Goal: Communication & Community: Answer question/provide support

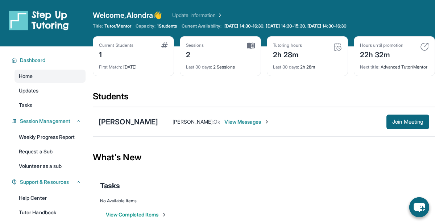
click at [235, 125] on span "View Messages" at bounding box center [246, 121] width 45 height 7
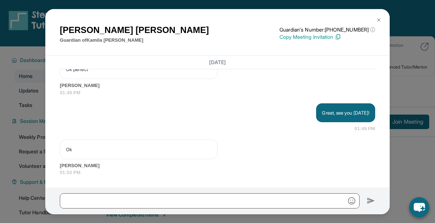
scroll to position [3161, 0]
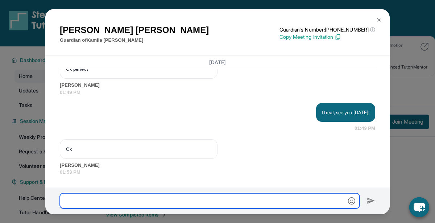
click at [193, 195] on input "text" at bounding box center [210, 200] width 300 height 15
type input "**********"
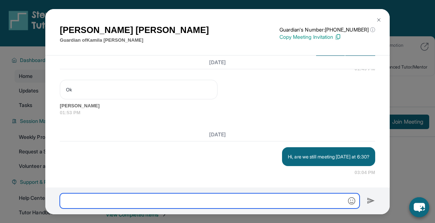
scroll to position [3221, 0]
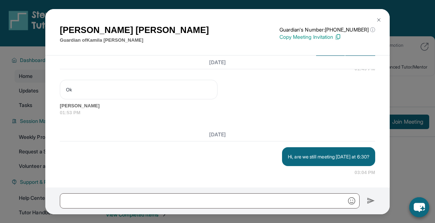
click at [379, 19] on img at bounding box center [379, 20] width 6 height 6
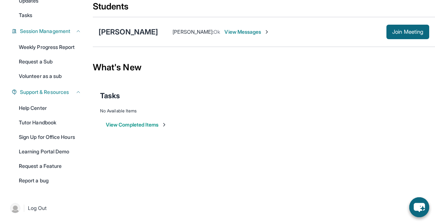
scroll to position [0, 0]
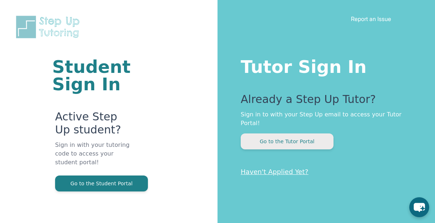
click at [291, 137] on button "Go to the Tutor Portal" at bounding box center [287, 141] width 93 height 16
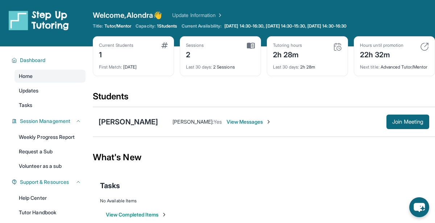
click at [243, 125] on span "View Messages" at bounding box center [249, 121] width 45 height 7
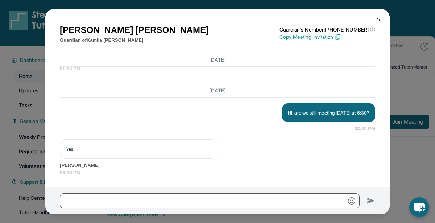
scroll to position [3264, 0]
click at [378, 18] on img at bounding box center [379, 20] width 6 height 6
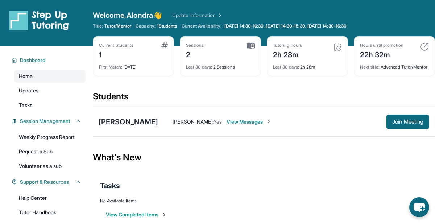
scroll to position [90, 0]
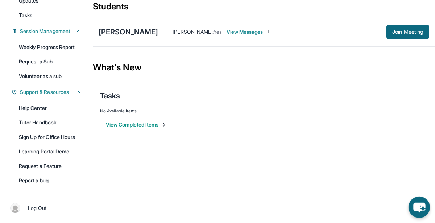
click at [421, 205] on icon "chat-button" at bounding box center [419, 208] width 12 height 10
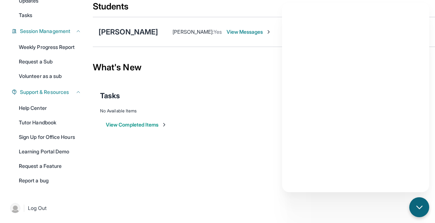
click at [260, 124] on div "View Completed Items" at bounding box center [264, 125] width 328 height 22
click at [219, 17] on div "Students" at bounding box center [264, 9] width 342 height 16
click at [222, 146] on main "Current Students 1 First Match : 12 days ago Sessions 2 Last 30 days : 2 Sessio…" at bounding box center [264, 50] width 342 height 189
click at [416, 208] on icon "chat-button" at bounding box center [419, 207] width 9 height 9
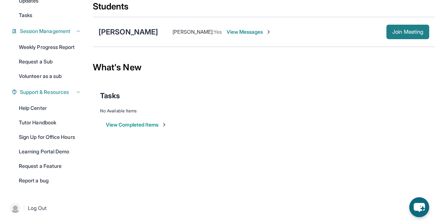
click at [402, 39] on button "Join Meeting" at bounding box center [407, 32] width 43 height 15
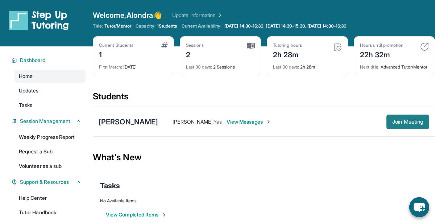
click at [386, 123] on button "Join Meeting" at bounding box center [407, 122] width 43 height 15
